Goal: Information Seeking & Learning: Learn about a topic

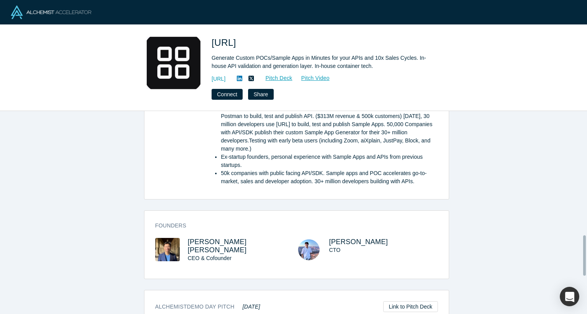
scroll to position [628, 0]
drag, startPoint x: 184, startPoint y: 242, endPoint x: 227, endPoint y: 242, distance: 43.5
click at [227, 242] on div "Jun Liang Lee CEO & Cofounder" at bounding box center [225, 255] width 141 height 35
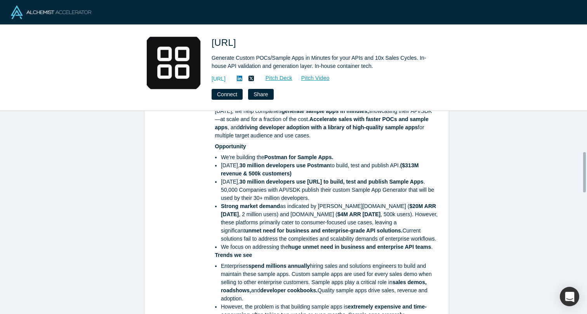
scroll to position [0, 0]
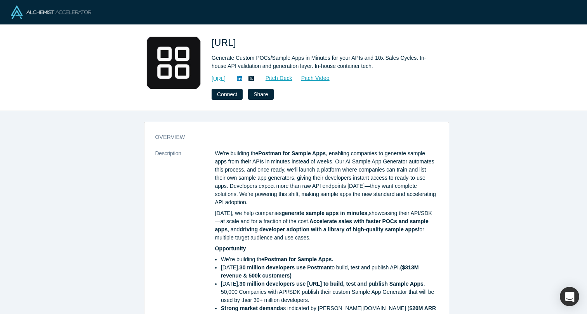
click at [238, 39] on span "Sampleapp.ai" at bounding box center [225, 42] width 27 height 10
copy span "Sampleapp.ai"
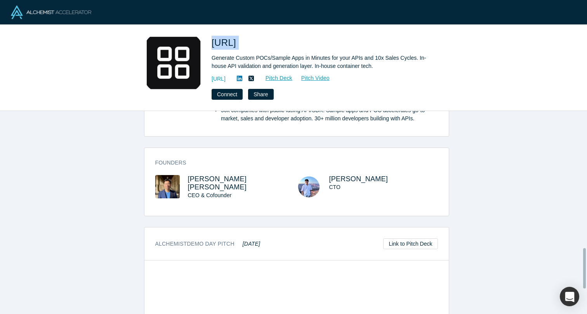
scroll to position [690, 0]
copy span "CEO & Cofounder"
drag, startPoint x: 185, startPoint y: 189, endPoint x: 230, endPoint y: 188, distance: 44.7
click at [230, 192] on div "CEO & Cofounder" at bounding box center [235, 196] width 95 height 8
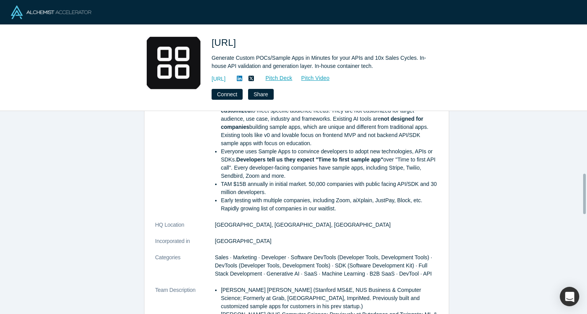
scroll to position [315, 0]
drag, startPoint x: 211, startPoint y: 223, endPoint x: 244, endPoint y: 224, distance: 32.6
click at [244, 224] on dl "Description We’re building the Postman for Sample Apps , enabling companies to …" at bounding box center [296, 170] width 283 height 671
copy dl "San Francisco"
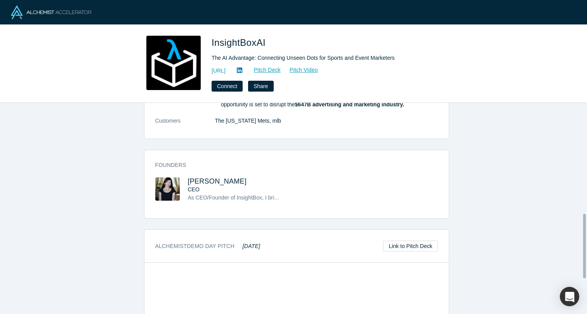
scroll to position [349, 0]
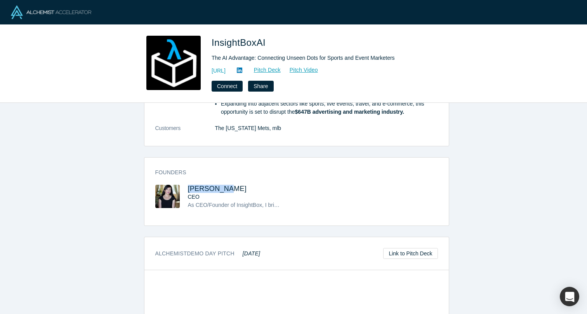
drag, startPoint x: 183, startPoint y: 177, endPoint x: 233, endPoint y: 174, distance: 49.5
click at [233, 174] on div "Founders [PERSON_NAME] CEO As CEO/Founder of InsightBox, I bring a proven track…" at bounding box center [296, 194] width 304 height 63
